Goal: Information Seeking & Learning: Learn about a topic

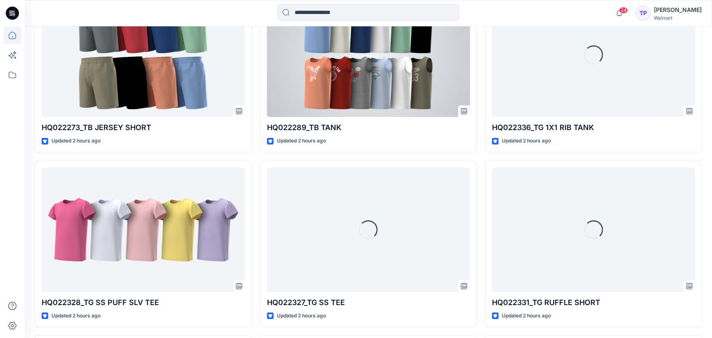
scroll to position [986, 0]
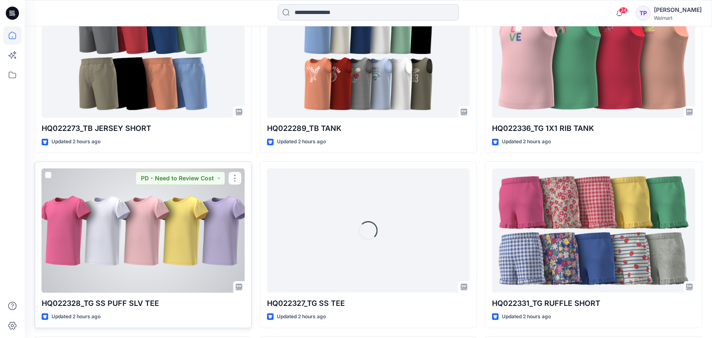
click at [115, 203] on div at bounding box center [143, 230] width 203 height 124
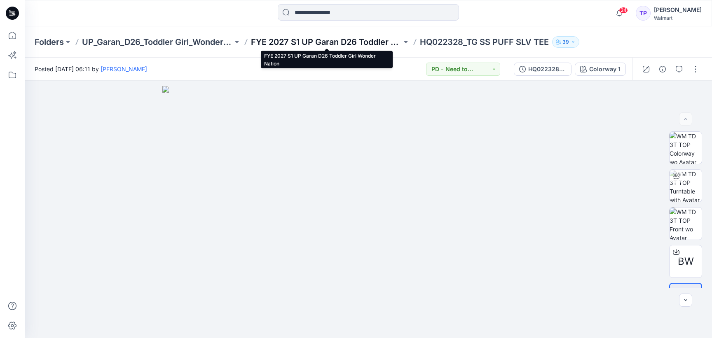
click at [331, 44] on p "FYE 2027 S1 UP Garan D26 Toddler Girl Wonder Nation" at bounding box center [326, 42] width 151 height 12
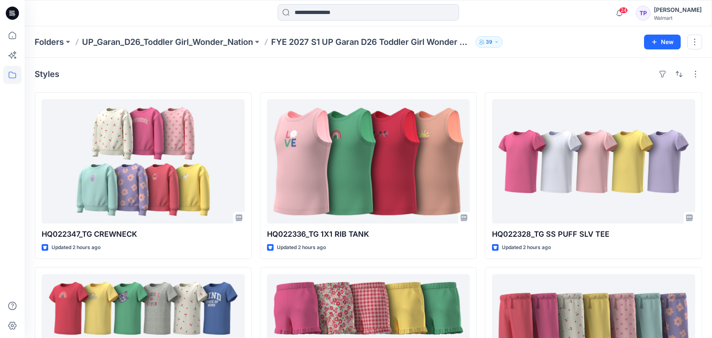
click at [120, 42] on p "UP_Garan_D26_Toddler Girl_Wonder_Nation" at bounding box center [167, 42] width 171 height 12
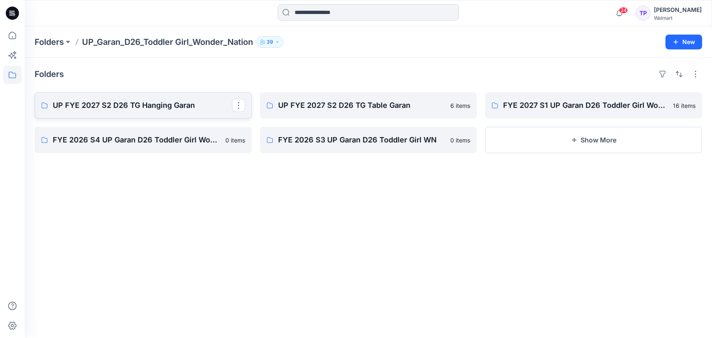
click at [188, 114] on link "UP FYE 2027 S2 D26 TG Hanging Garan" at bounding box center [143, 105] width 217 height 26
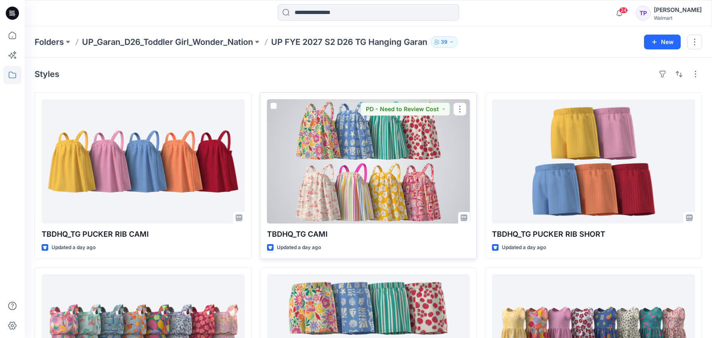
click at [340, 162] on div at bounding box center [368, 161] width 203 height 124
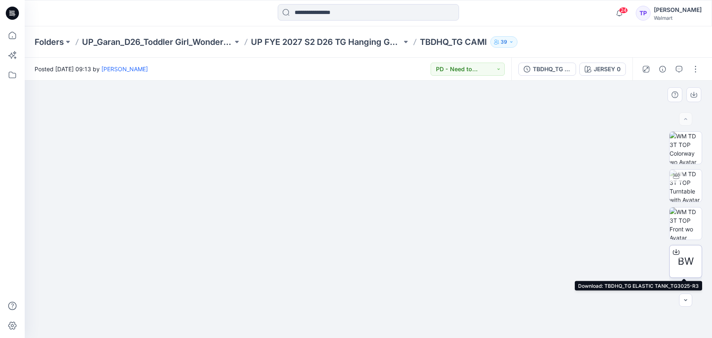
scroll to position [28, 0]
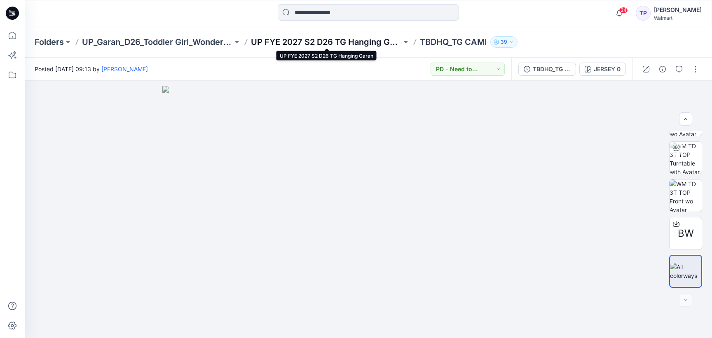
click at [327, 46] on p "UP FYE 2027 S2 D26 TG Hanging Garan" at bounding box center [326, 42] width 151 height 12
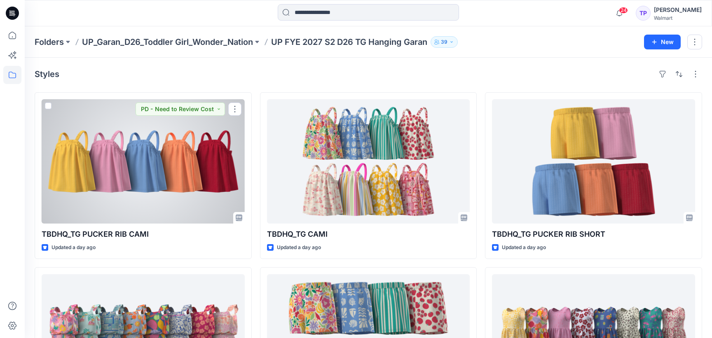
click at [184, 157] on div at bounding box center [143, 161] width 203 height 124
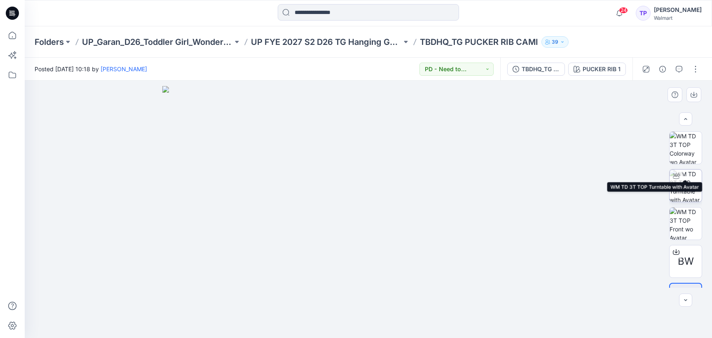
scroll to position [28, 0]
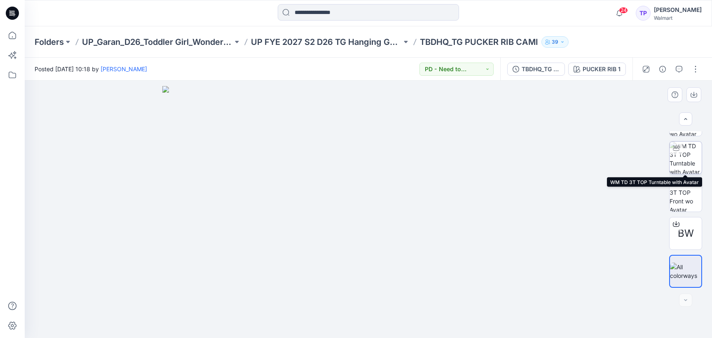
click at [694, 166] on img at bounding box center [685, 158] width 32 height 32
